Goal: Find specific page/section

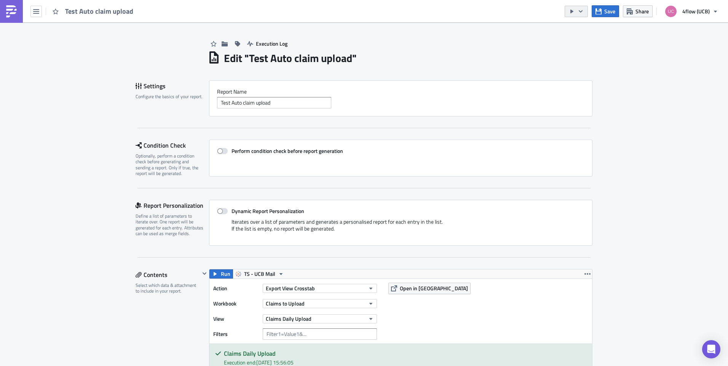
click at [584, 8] on icon "button" at bounding box center [581, 11] width 6 height 6
click at [583, 9] on icon "button" at bounding box center [581, 11] width 6 height 6
click at [585, 8] on button "button" at bounding box center [576, 11] width 23 height 11
click at [584, 8] on icon "button" at bounding box center [581, 11] width 6 height 6
click at [723, 6] on div "Test Auto claim upload Save Share 4flow (UCB)" at bounding box center [364, 11] width 728 height 22
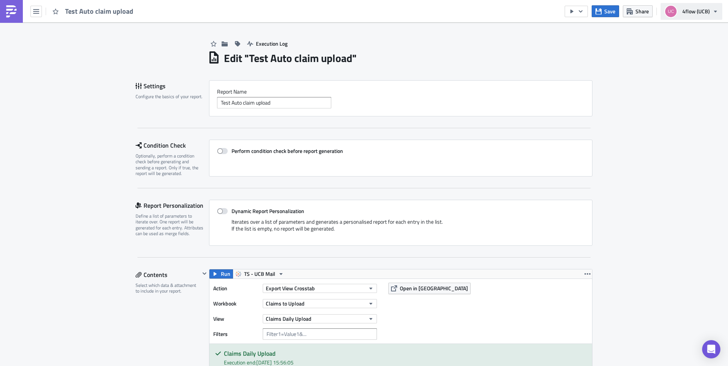
click at [712, 11] on button "4flow (UCB)" at bounding box center [692, 11] width 62 height 17
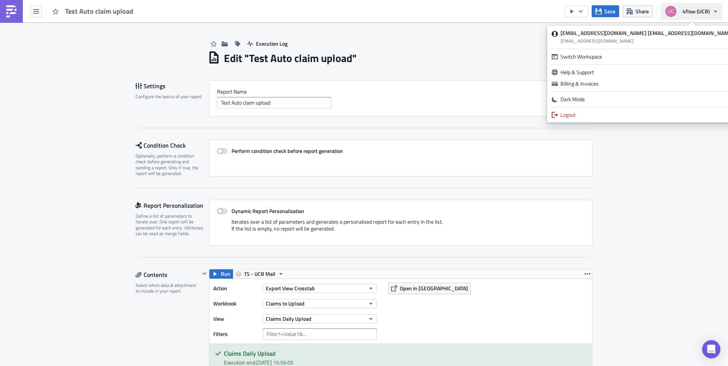
click at [711, 11] on button "4flow (UCB)" at bounding box center [692, 11] width 62 height 17
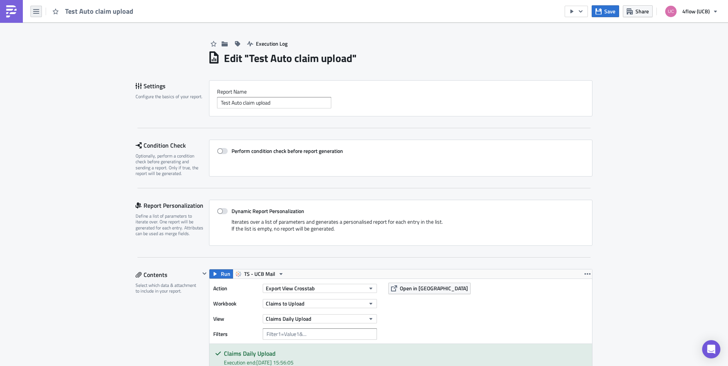
click at [38, 8] on icon "button" at bounding box center [36, 11] width 6 height 6
click at [37, 9] on icon "button" at bounding box center [36, 11] width 6 height 6
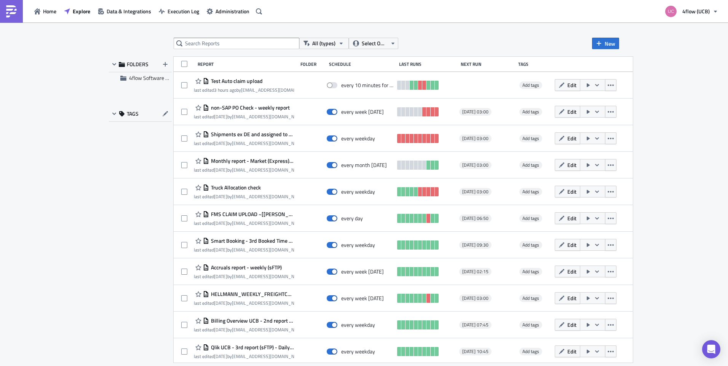
drag, startPoint x: 75, startPoint y: 233, endPoint x: 347, endPoint y: 221, distance: 271.4
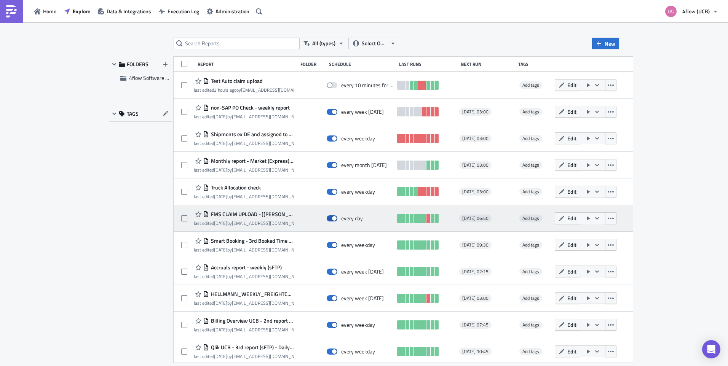
click at [81, 232] on div "All (types) Select Owner New FOLDERS 4flow Software KAM TAGS Report Folder Sche…" at bounding box center [364, 194] width 728 height 345
